Goal: Task Accomplishment & Management: Use online tool/utility

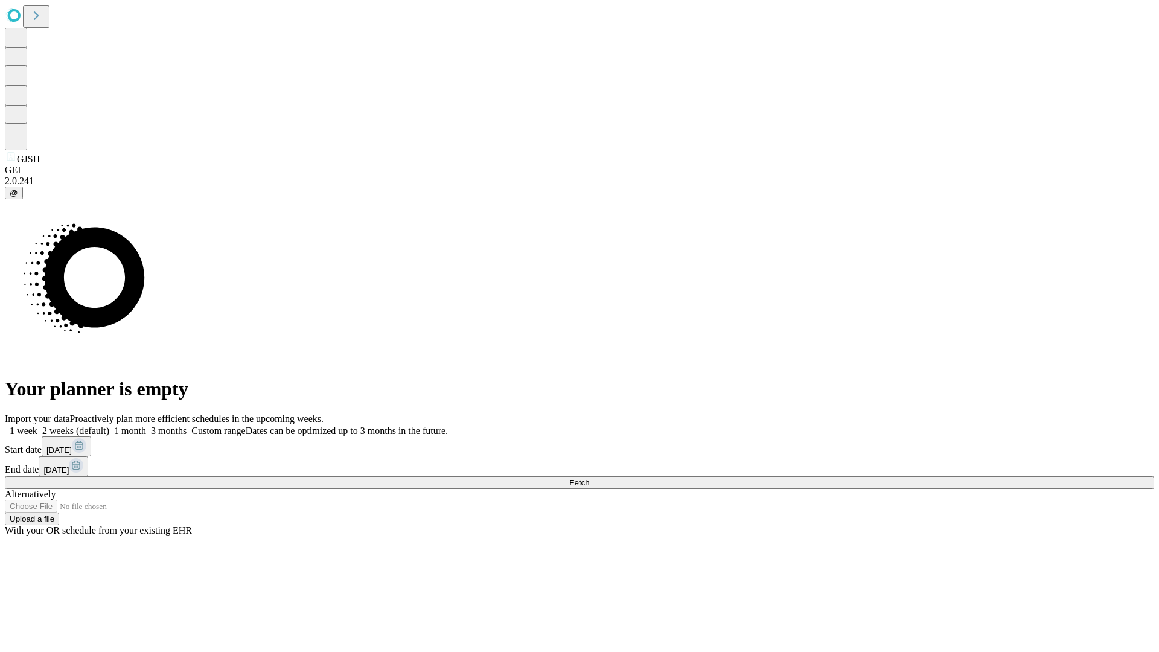
click at [589, 478] on span "Fetch" at bounding box center [579, 482] width 20 height 9
